Goal: Check status: Check status

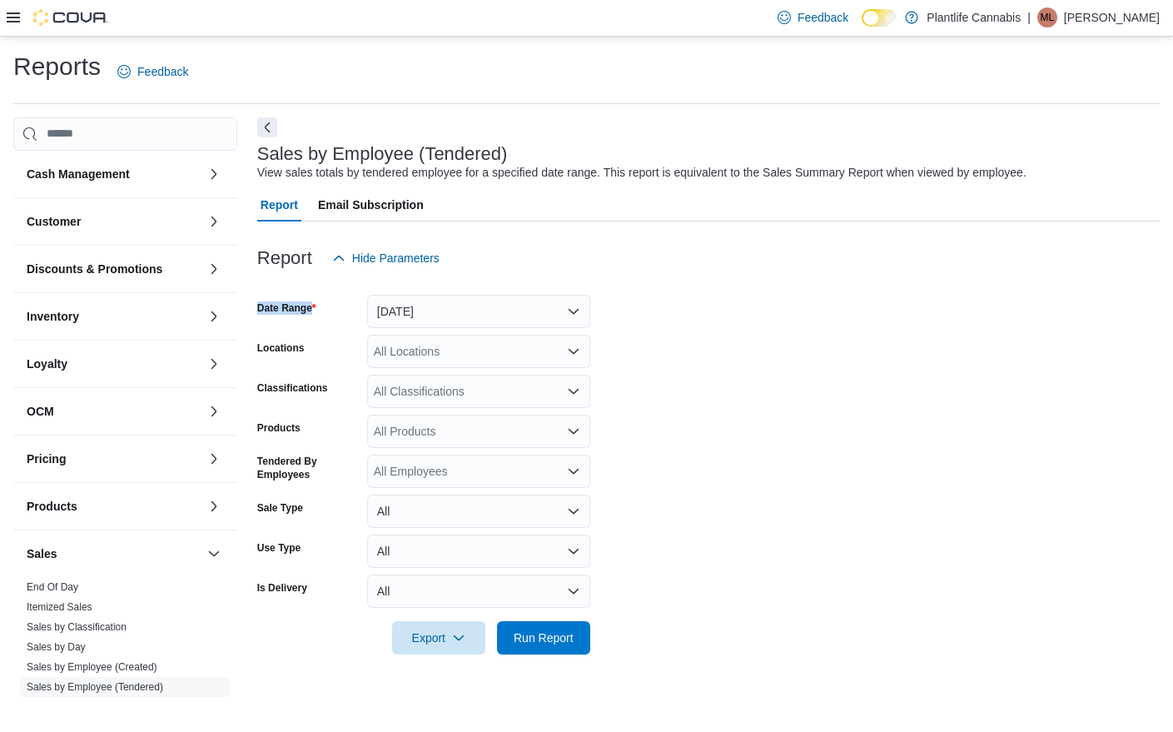
click at [538, 294] on form "Date Range [DATE] Locations All Locations Classifications All Classifications P…" at bounding box center [708, 465] width 902 height 380
click at [529, 303] on button "[DATE]" at bounding box center [478, 311] width 223 height 33
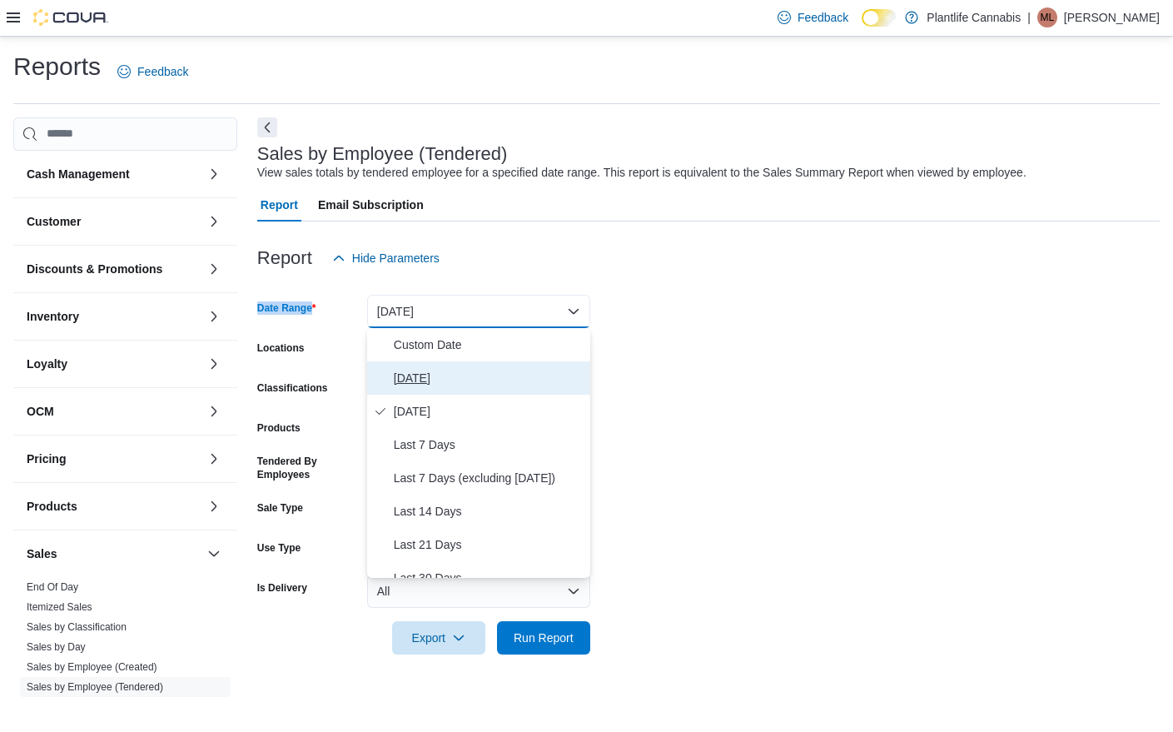
click at [445, 378] on span "[DATE]" at bounding box center [489, 378] width 190 height 20
